Goal: Register for event/course

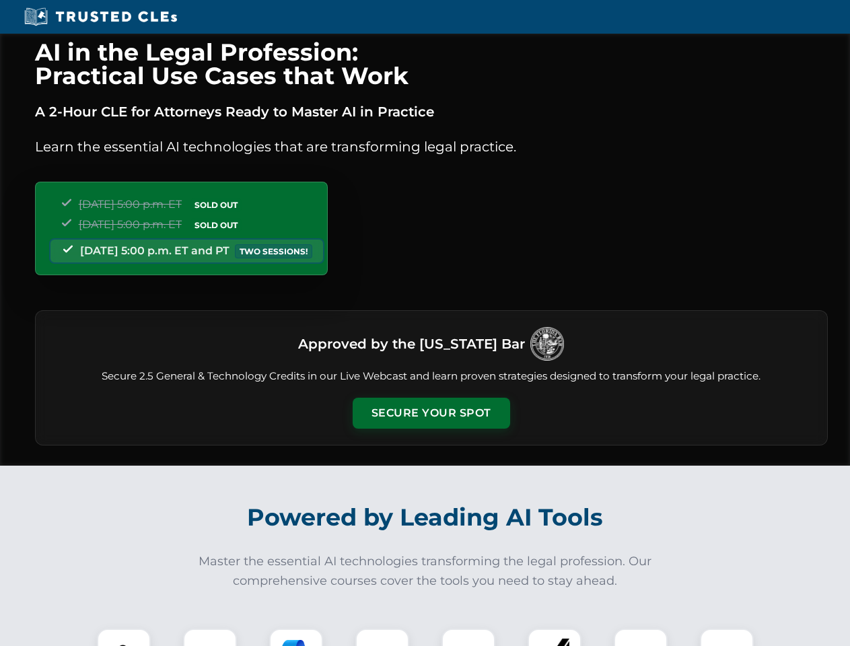
click at [431, 413] on button "Secure Your Spot" at bounding box center [431, 413] width 157 height 31
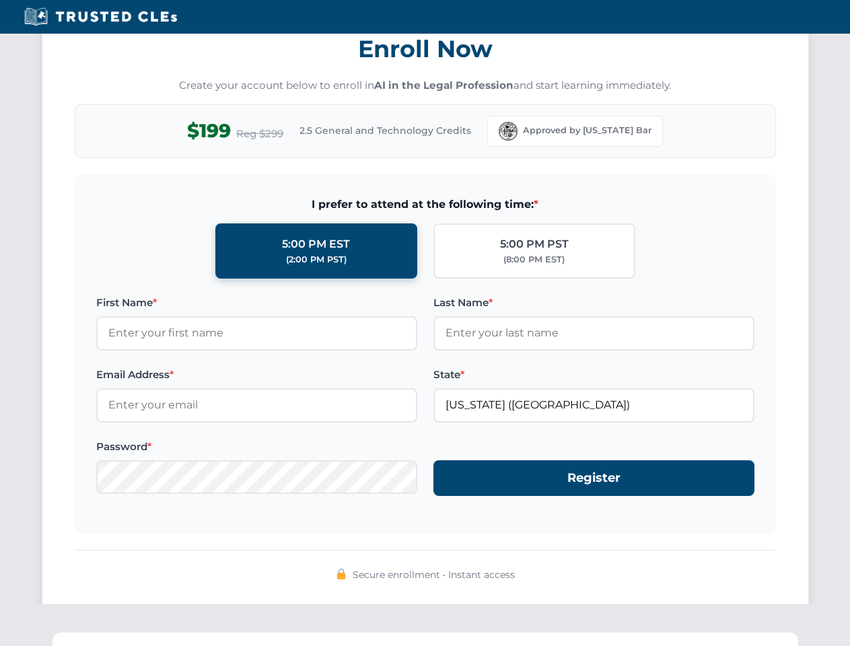
scroll to position [1321, 0]
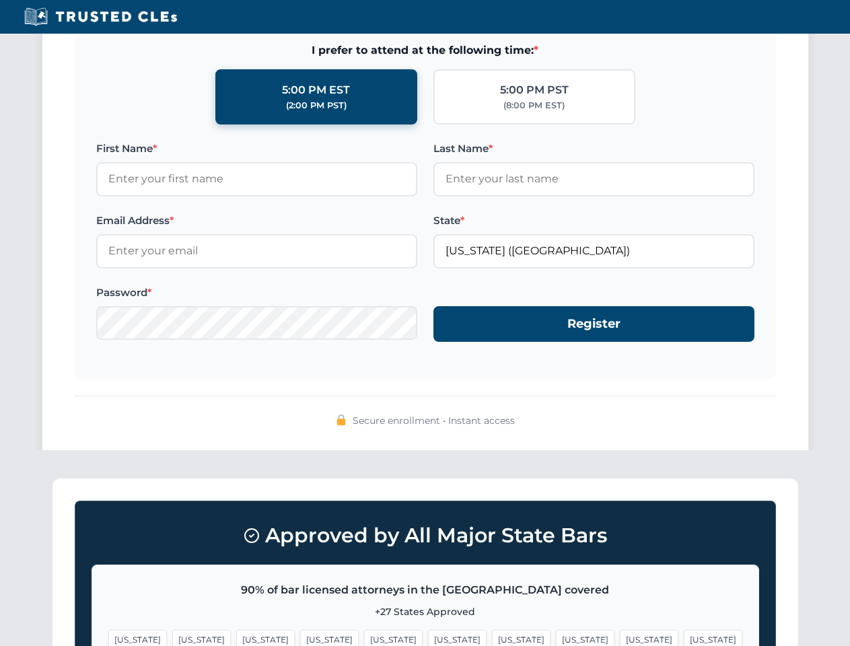
click at [620, 637] on span "[US_STATE]" at bounding box center [649, 640] width 59 height 20
